Goal: Check status: Check status

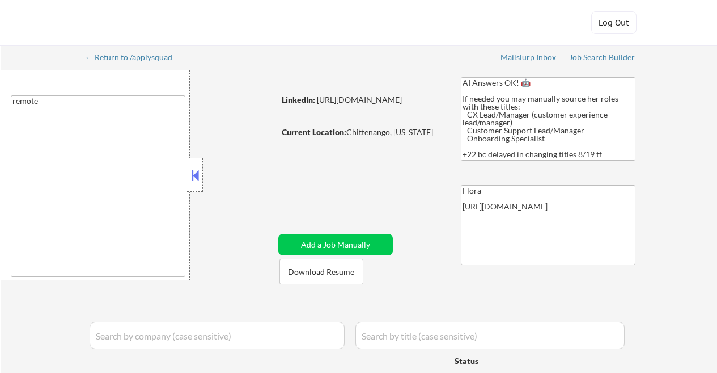
select select ""applied""
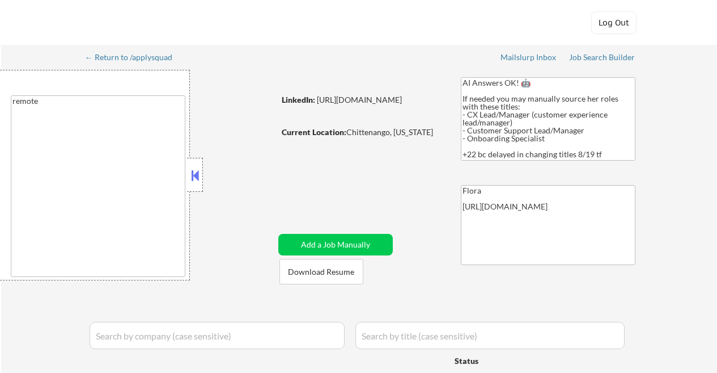
select select ""applied""
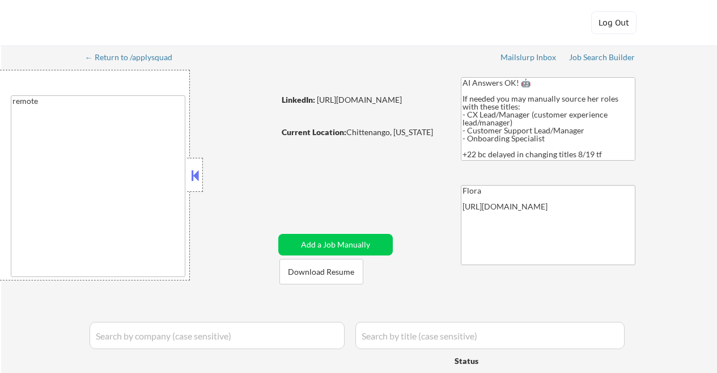
select select ""applied""
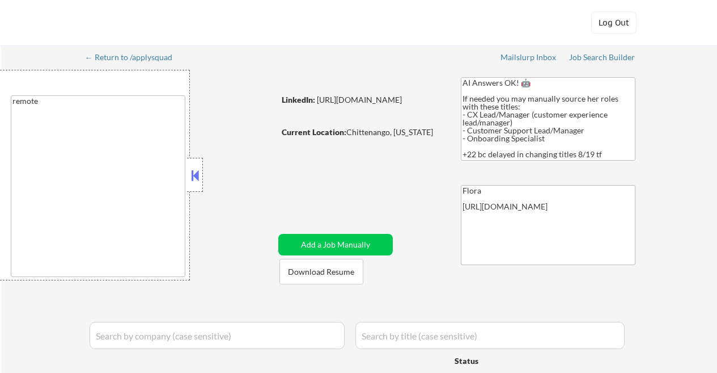
select select ""applied""
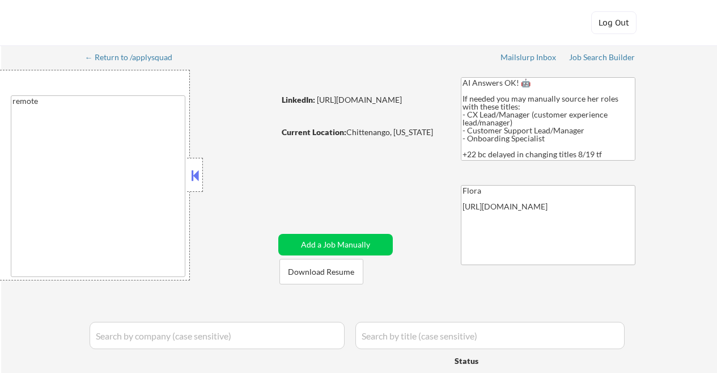
select select ""applied""
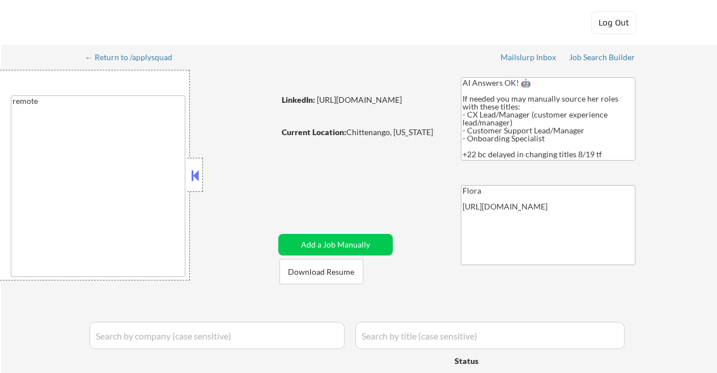
select select ""applied""
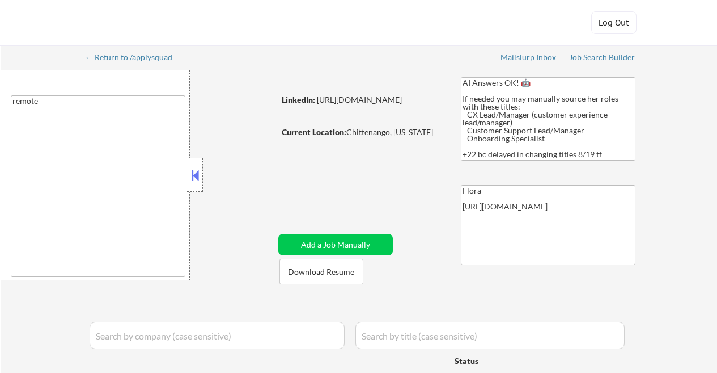
select select ""applied""
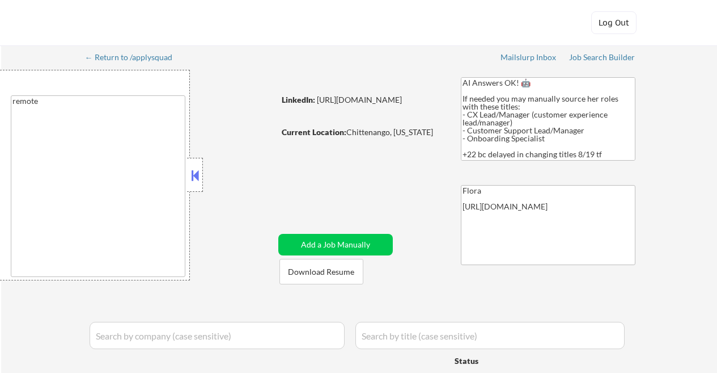
select select ""applied""
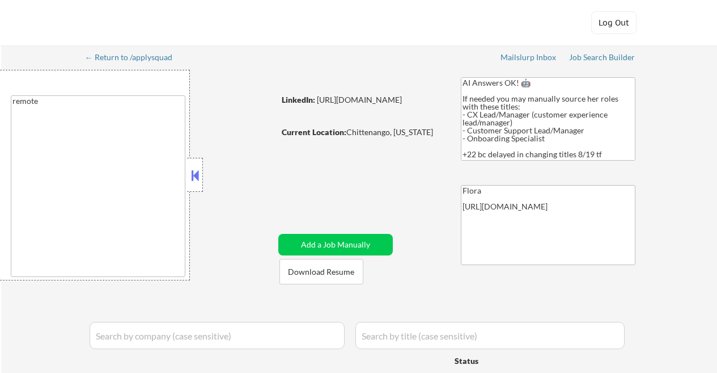
select select ""applied""
select select ""pending""
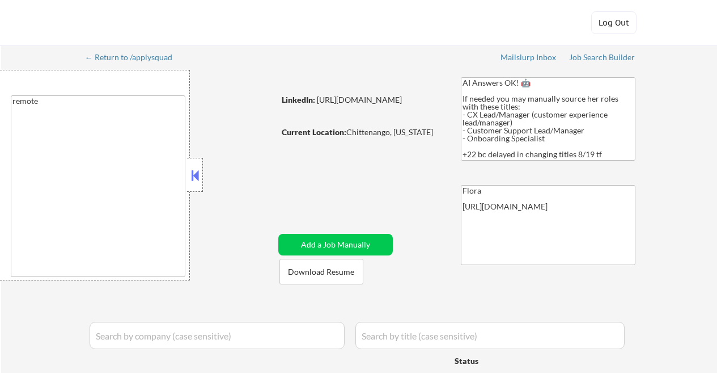
select select ""pending""
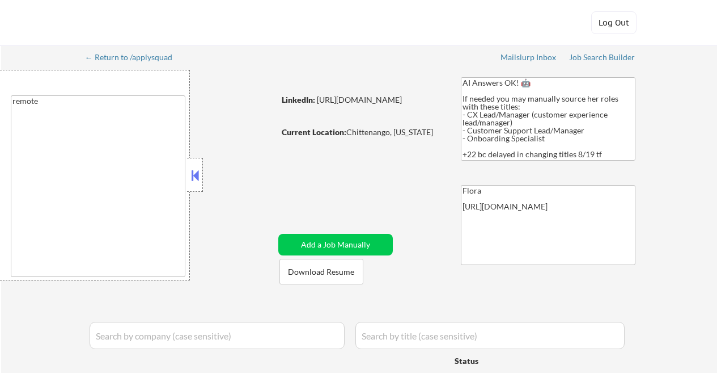
select select ""pending""
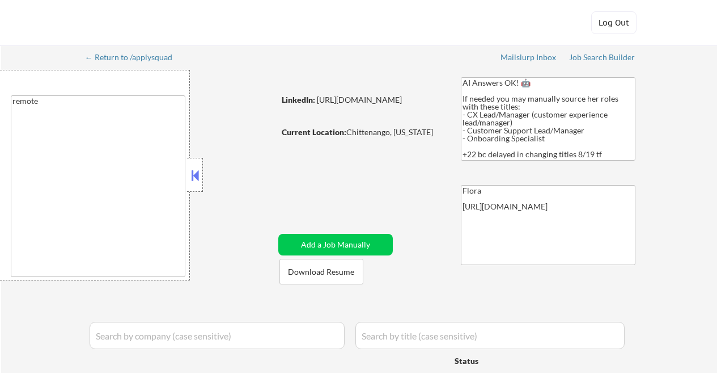
select select ""pending""
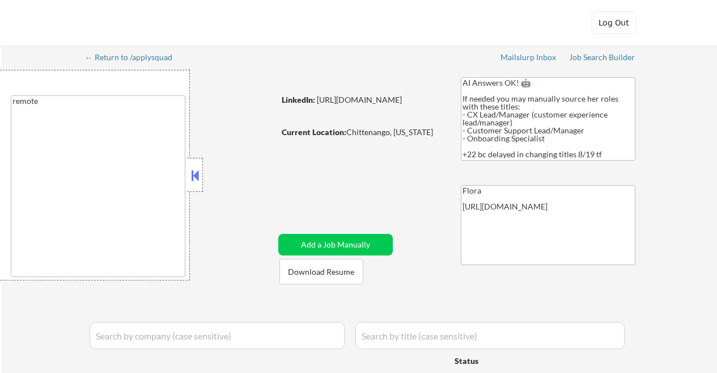
select select ""pending""
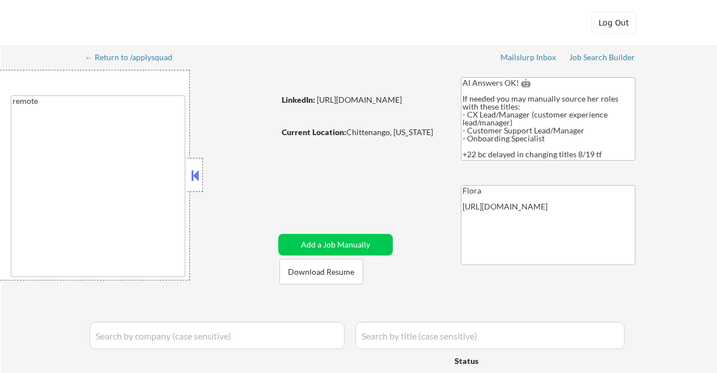
select select ""pending""
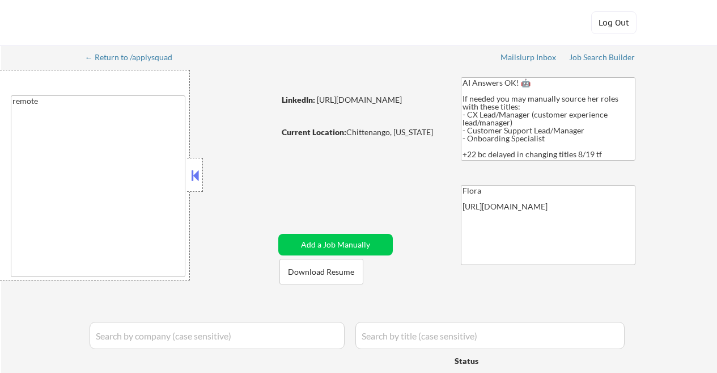
select select ""pending""
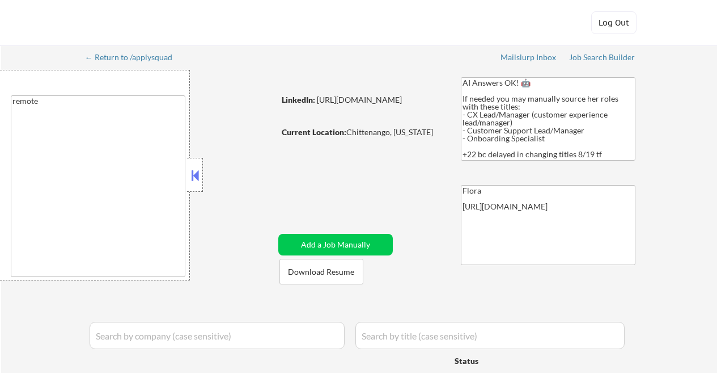
select select ""pending""
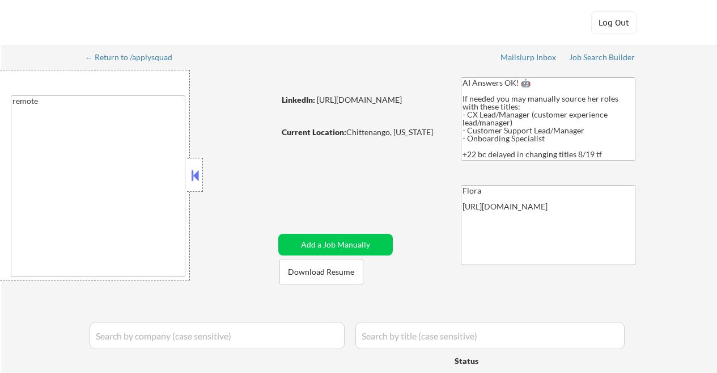
select select ""pending""
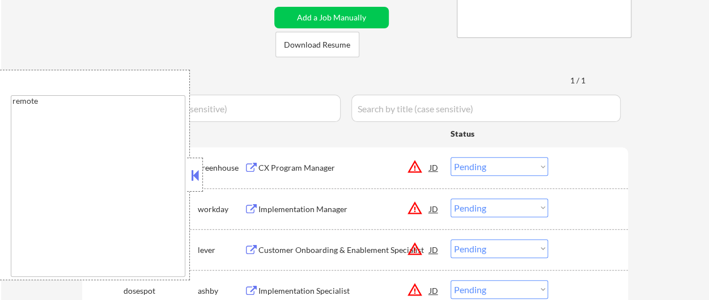
scroll to position [227, 0]
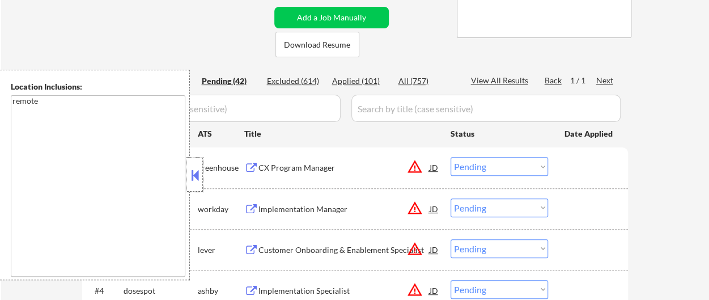
click at [202, 170] on div at bounding box center [195, 175] width 16 height 34
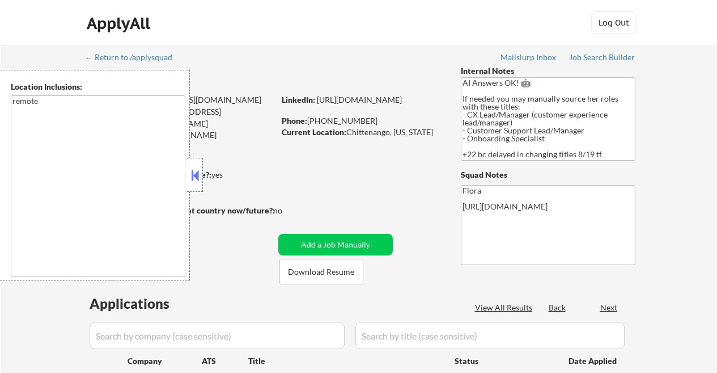
select select ""pending""
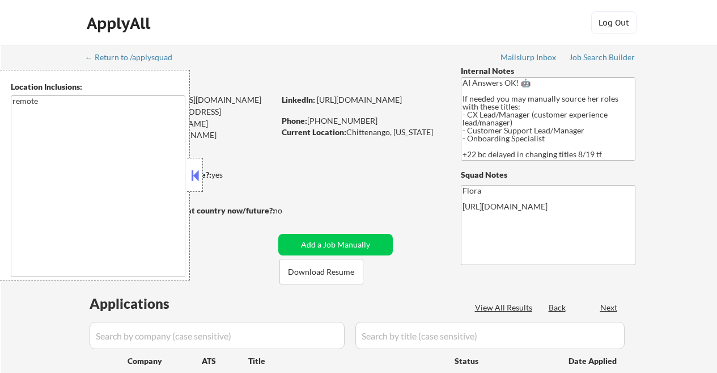
select select ""pending""
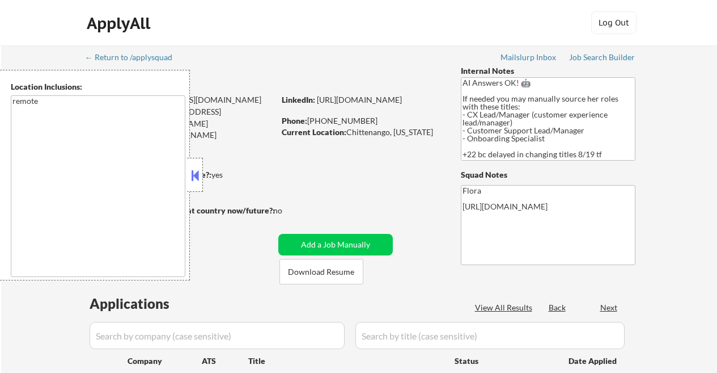
select select ""pending""
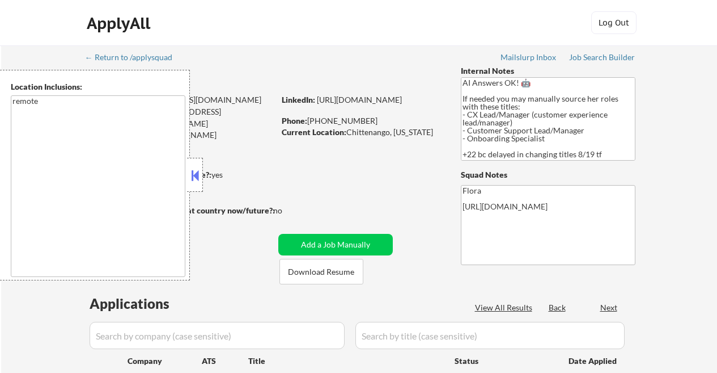
select select ""pending""
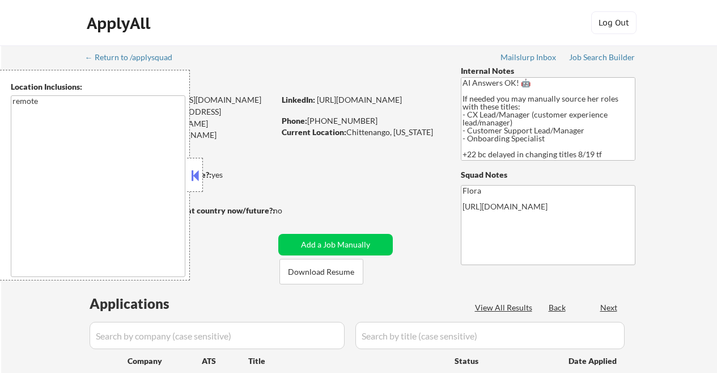
select select ""pending""
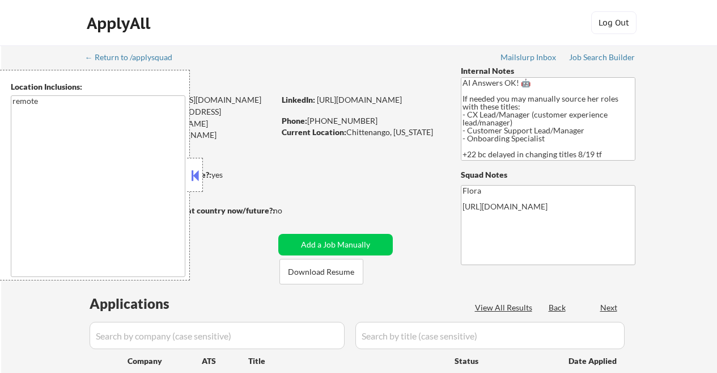
select select ""pending""
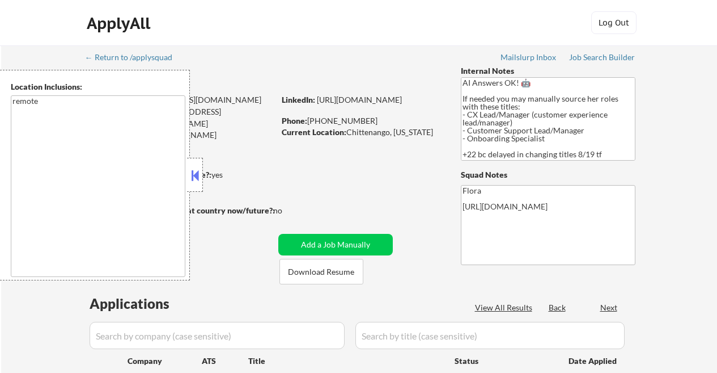
select select ""pending""
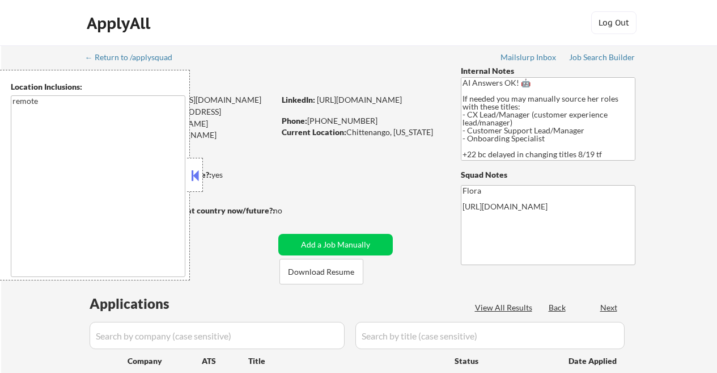
select select ""pending""
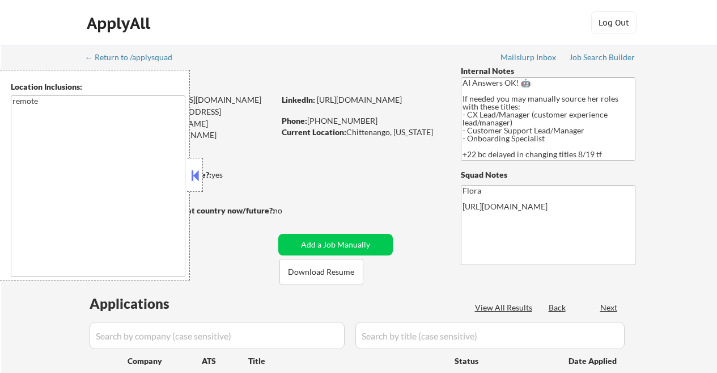
select select ""pending""
